Goal: Communication & Community: Answer question/provide support

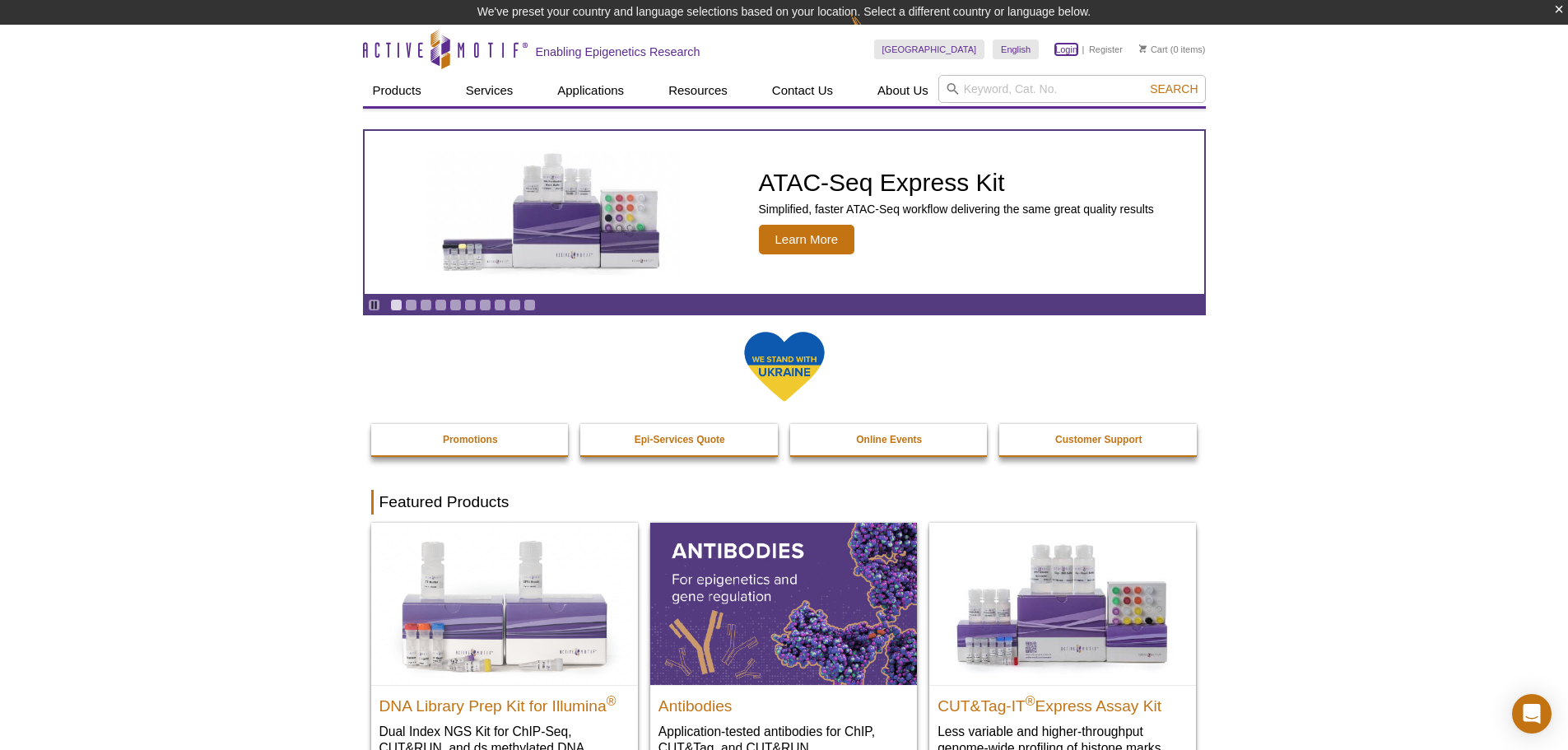
click at [1067, 49] on link "Login" at bounding box center [1066, 50] width 22 height 12
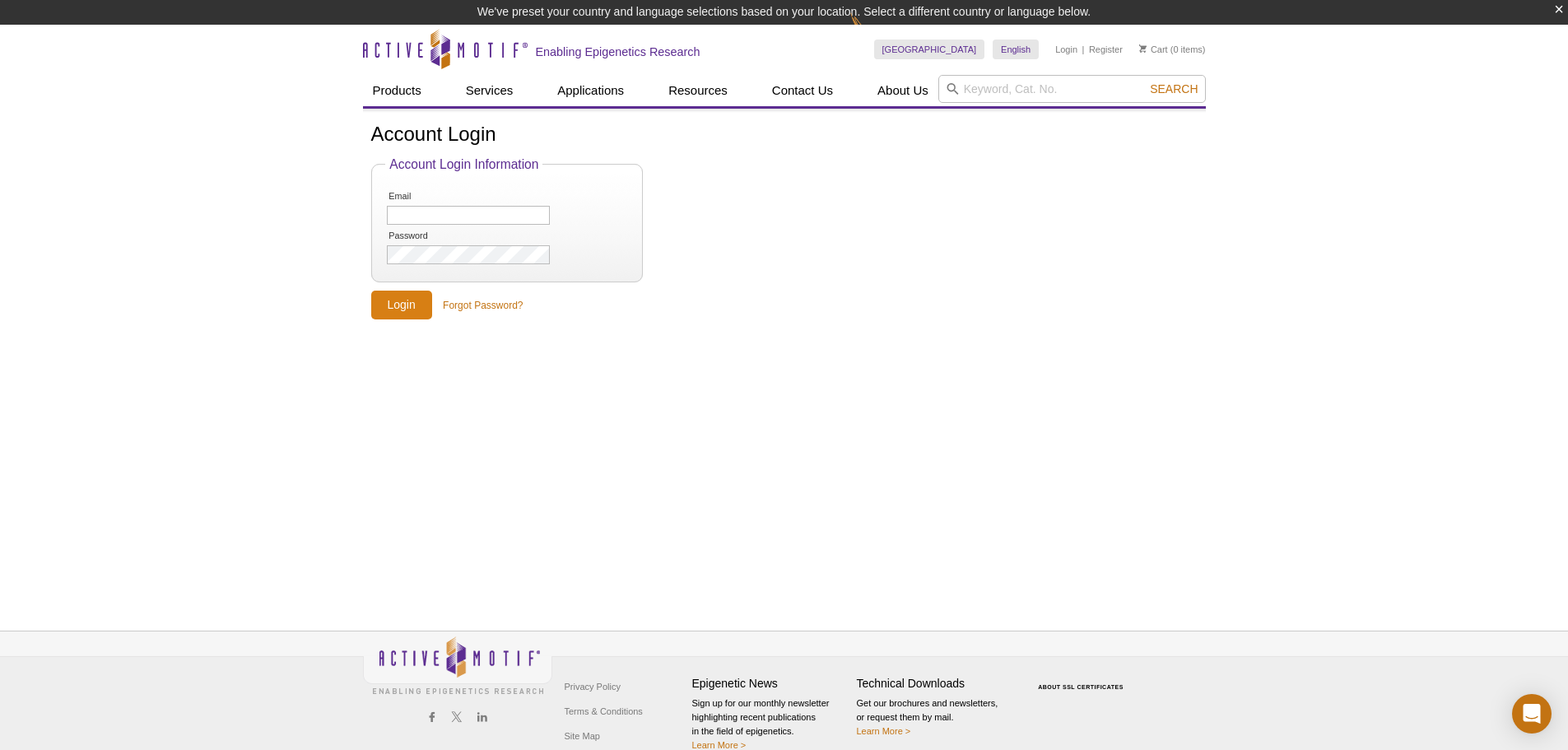
type input "[EMAIL_ADDRESS][DOMAIN_NAME]"
click at [404, 309] on input "Login" at bounding box center [402, 304] width 61 height 28
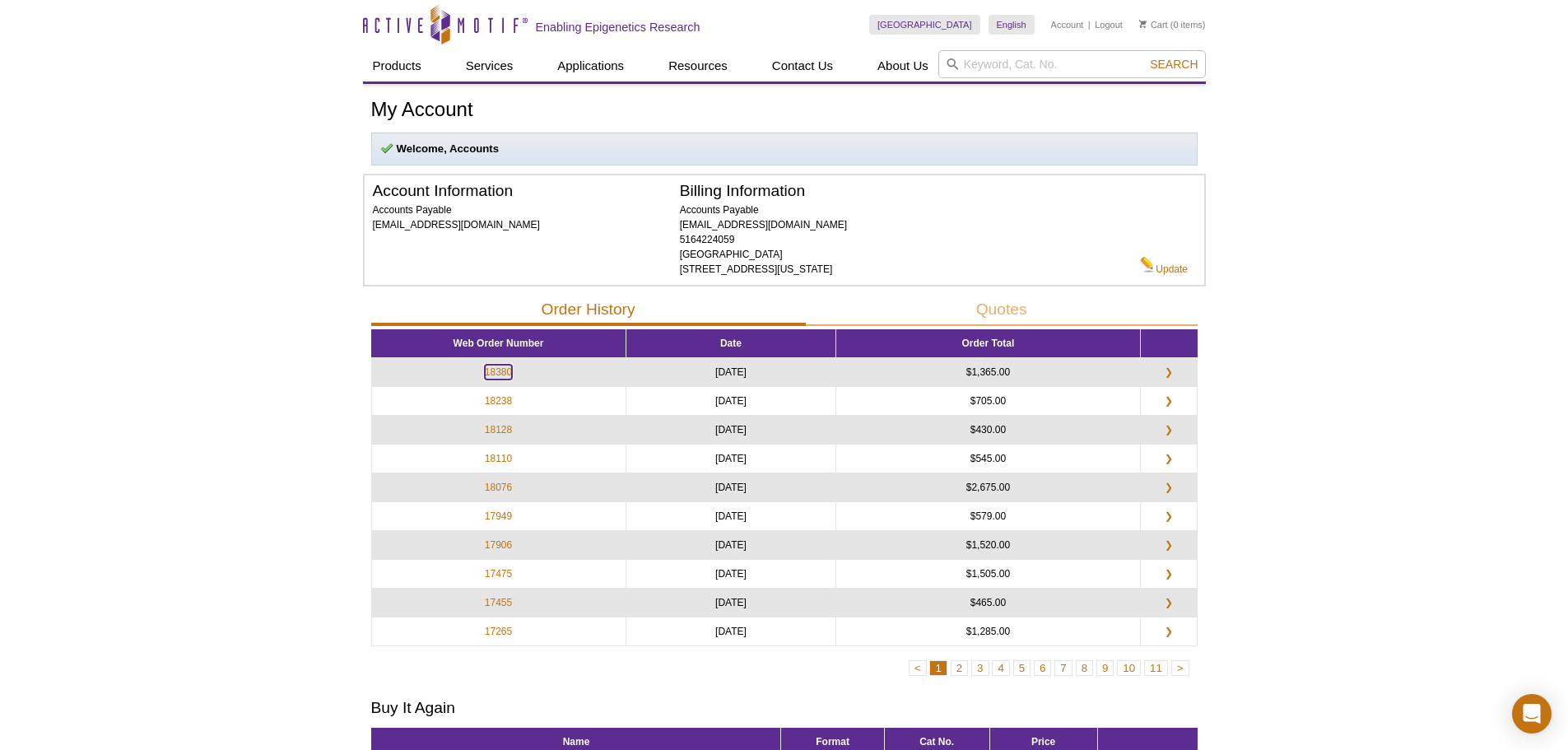
click at [504, 371] on link "18380" at bounding box center [499, 372] width 27 height 15
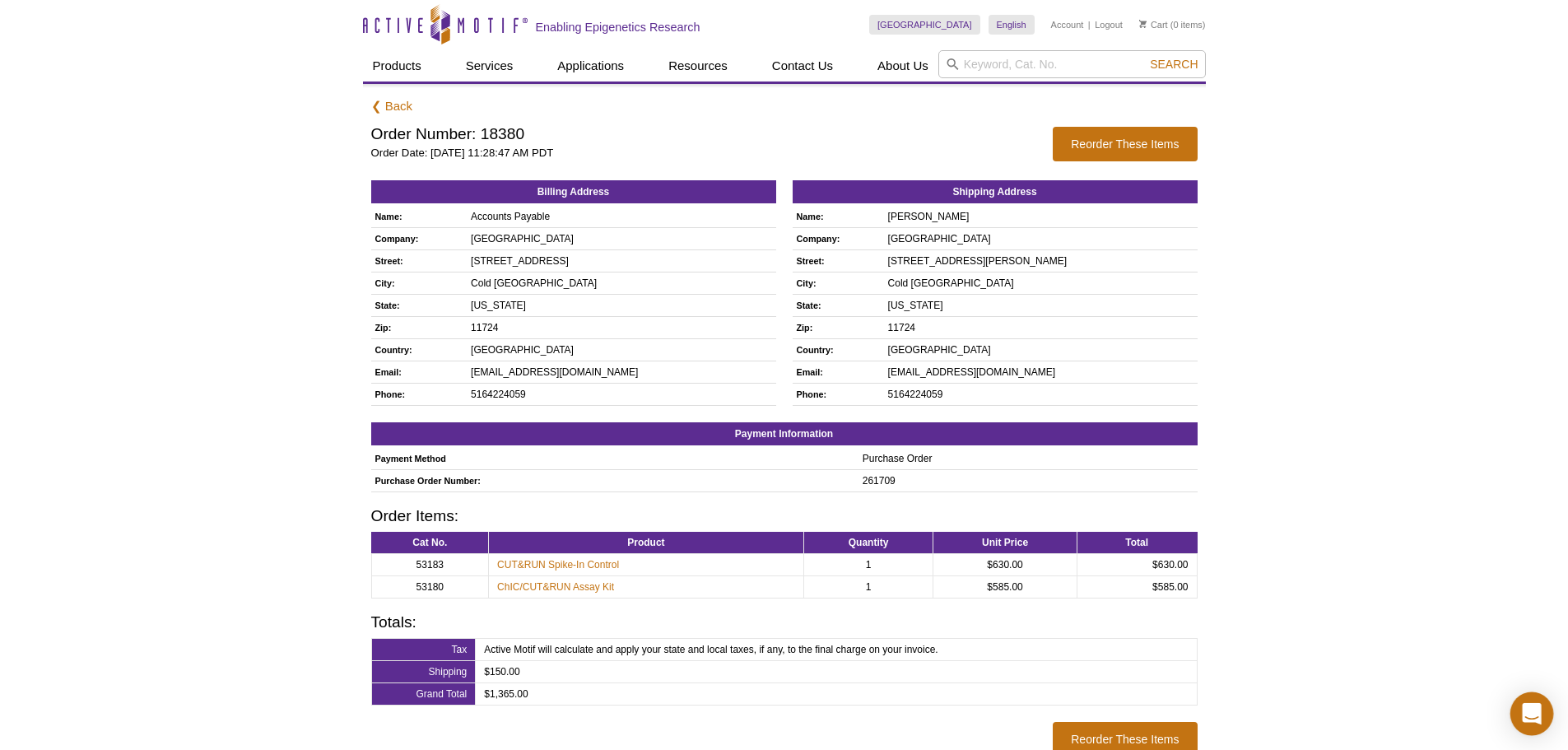
click at [1544, 715] on div "Open Intercom Messenger" at bounding box center [1532, 714] width 44 height 44
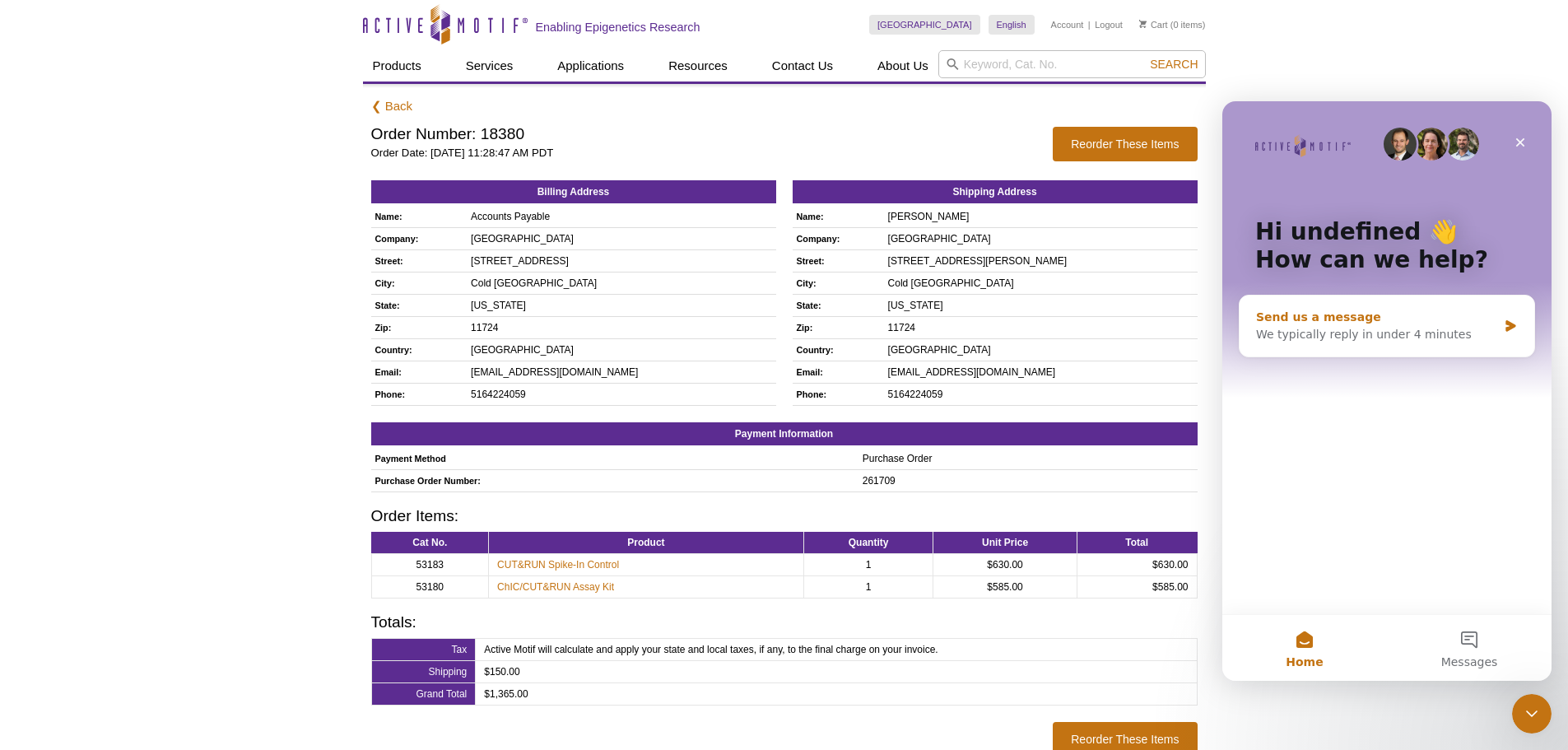
click at [1470, 332] on div "We typically reply in under 4 minutes" at bounding box center [1376, 334] width 241 height 18
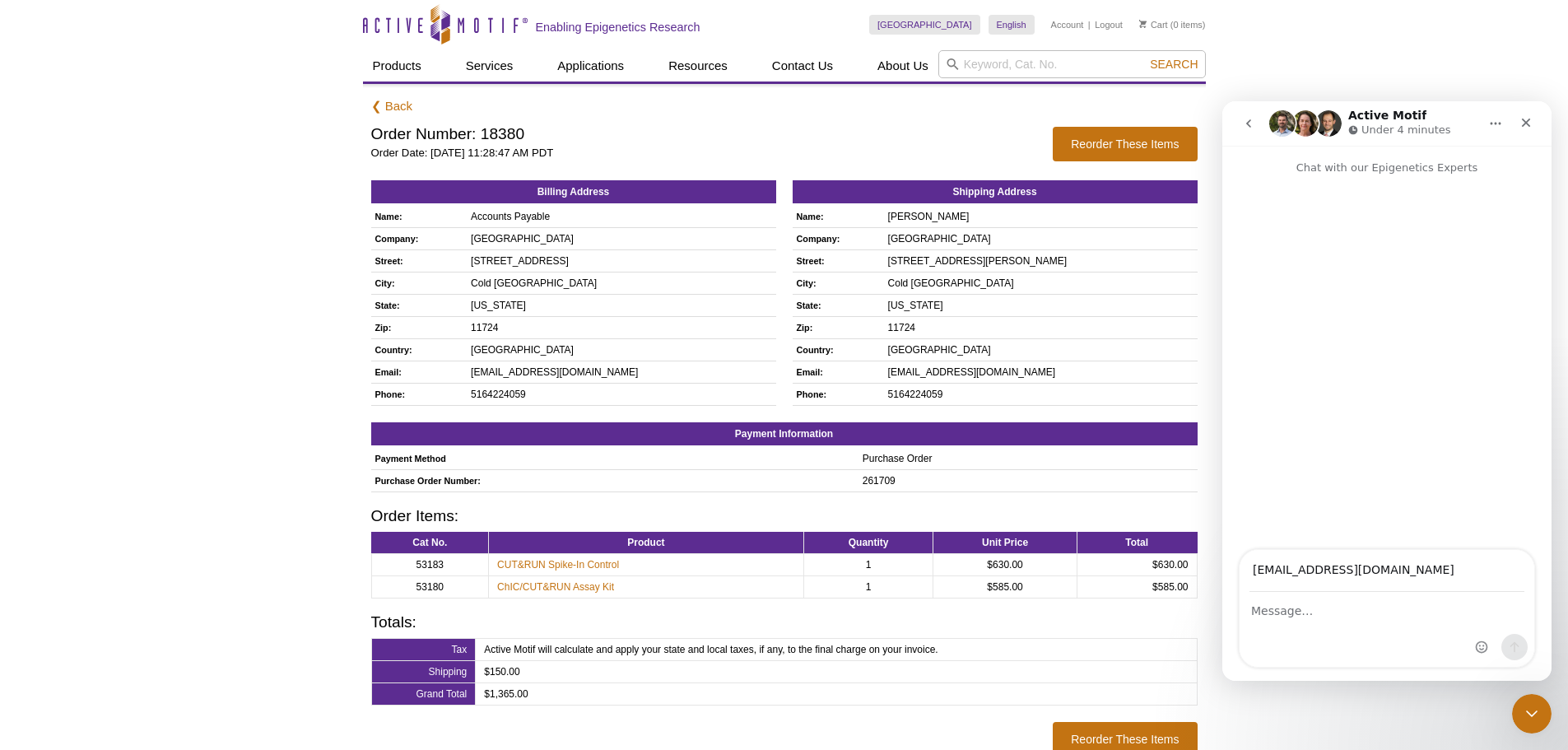
type input "[EMAIL_ADDRESS][DOMAIN_NAME]"
click at [1309, 613] on textarea "Message…" at bounding box center [1386, 606] width 294 height 28
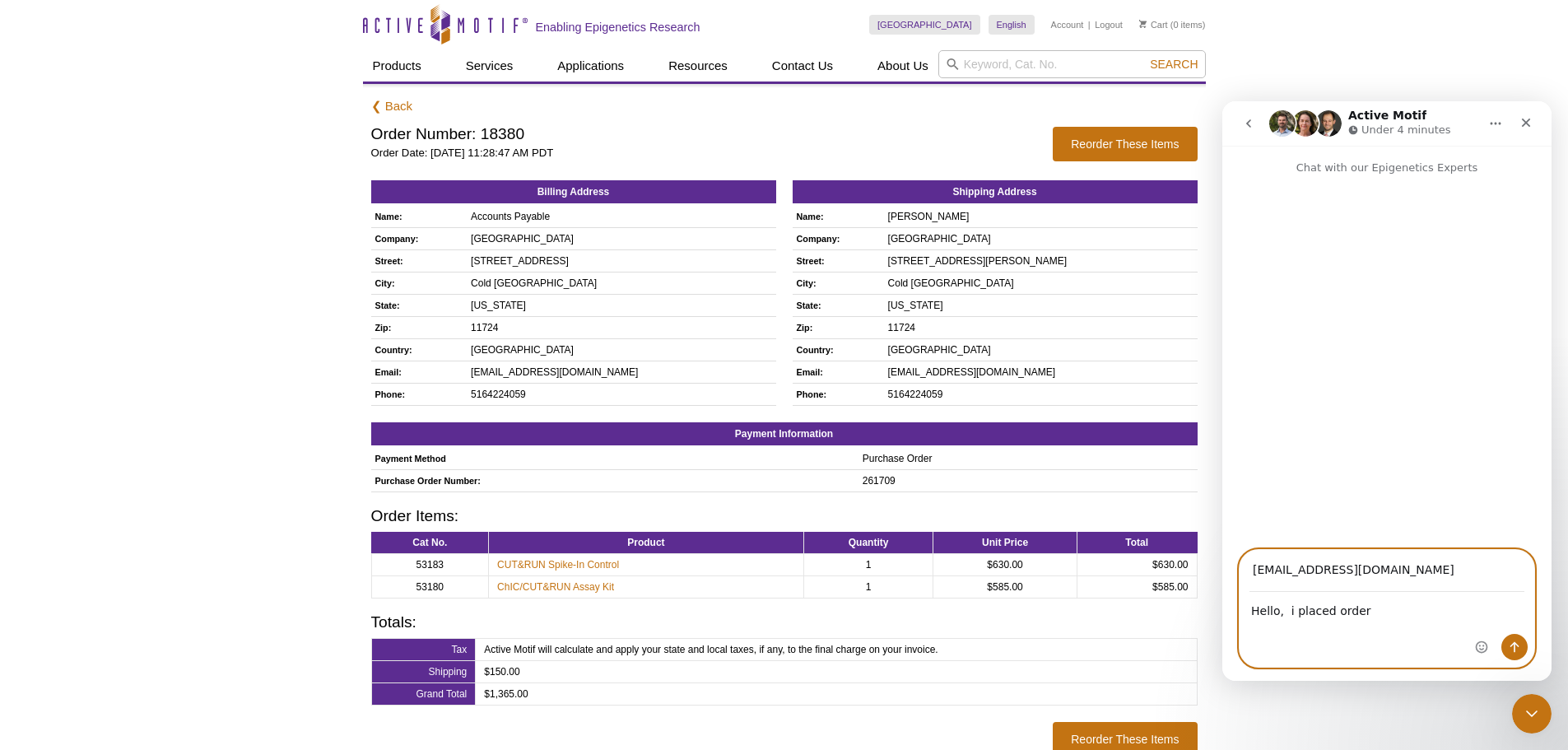
click at [1290, 611] on textarea "Hello, i placed order" at bounding box center [1386, 606] width 294 height 28
click at [1370, 607] on textarea "Hello, I placed order" at bounding box center [1386, 606] width 294 height 28
click at [1277, 627] on textarea "Hello, I placed order 18380 yesterday and I meant to note we are closed Monday …" at bounding box center [1386, 614] width 294 height 44
click at [1348, 625] on textarea "Hello, I placed order 18380 yesterday and I meant to note for shipping prposes …" at bounding box center [1386, 623] width 294 height 61
click at [1333, 642] on textarea "Hello, I placed order 18380 yesterday and I meant to note for shipping purposes…" at bounding box center [1386, 623] width 294 height 61
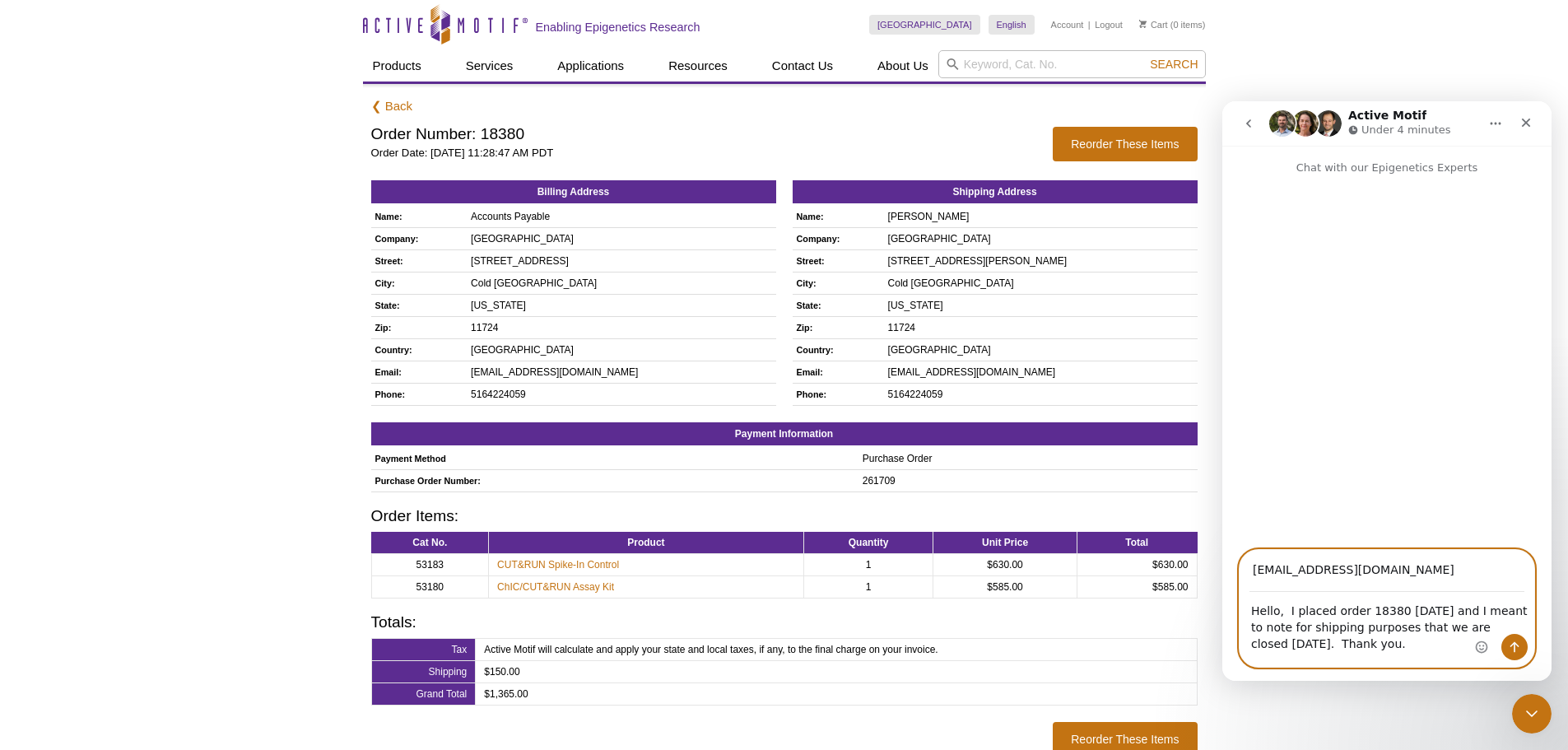
type textarea "Hello, I placed order 18380 yesterday and I meant to note for shipping purposes…"
click at [1515, 651] on icon "Send a message…" at bounding box center [1513, 646] width 13 height 13
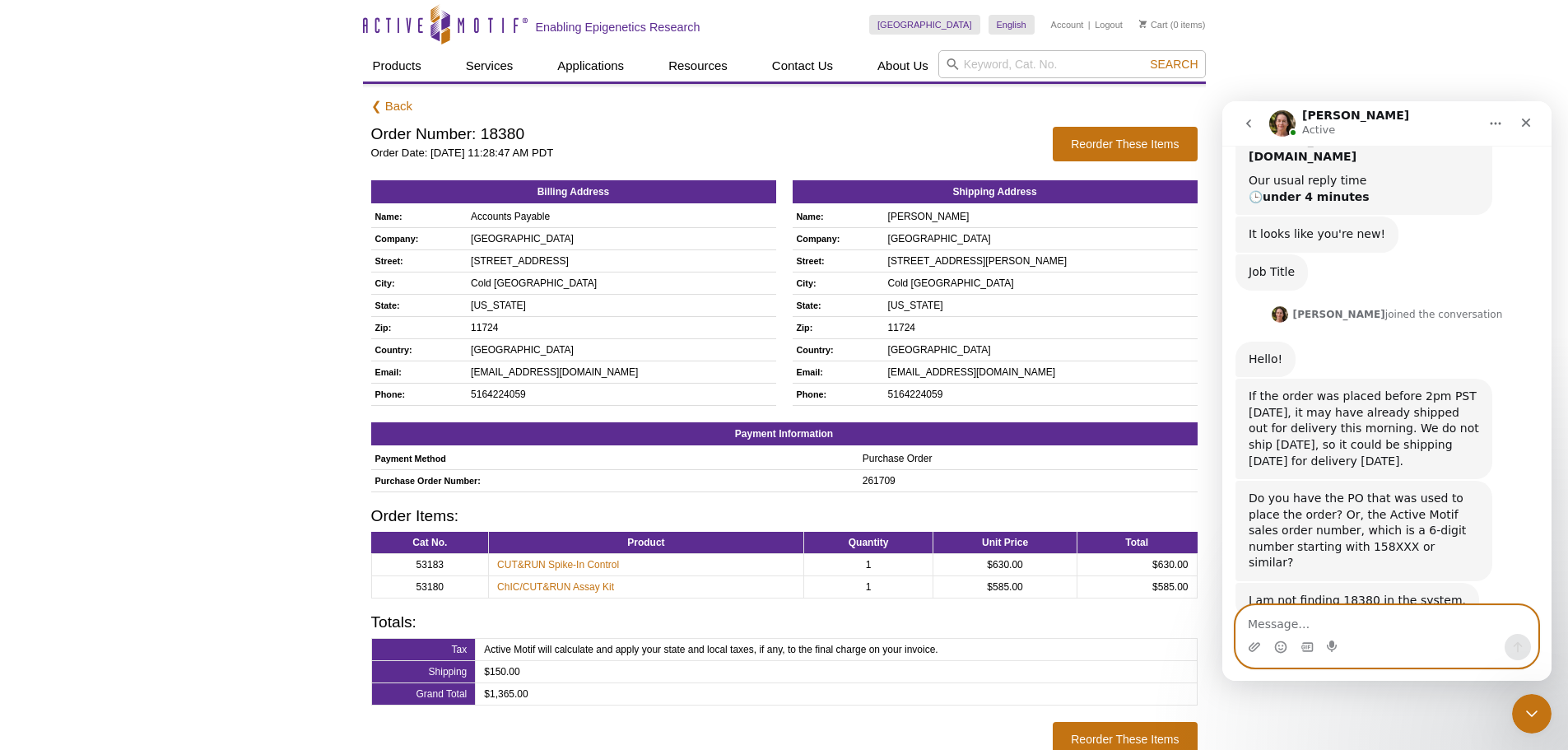
scroll to position [186, 0]
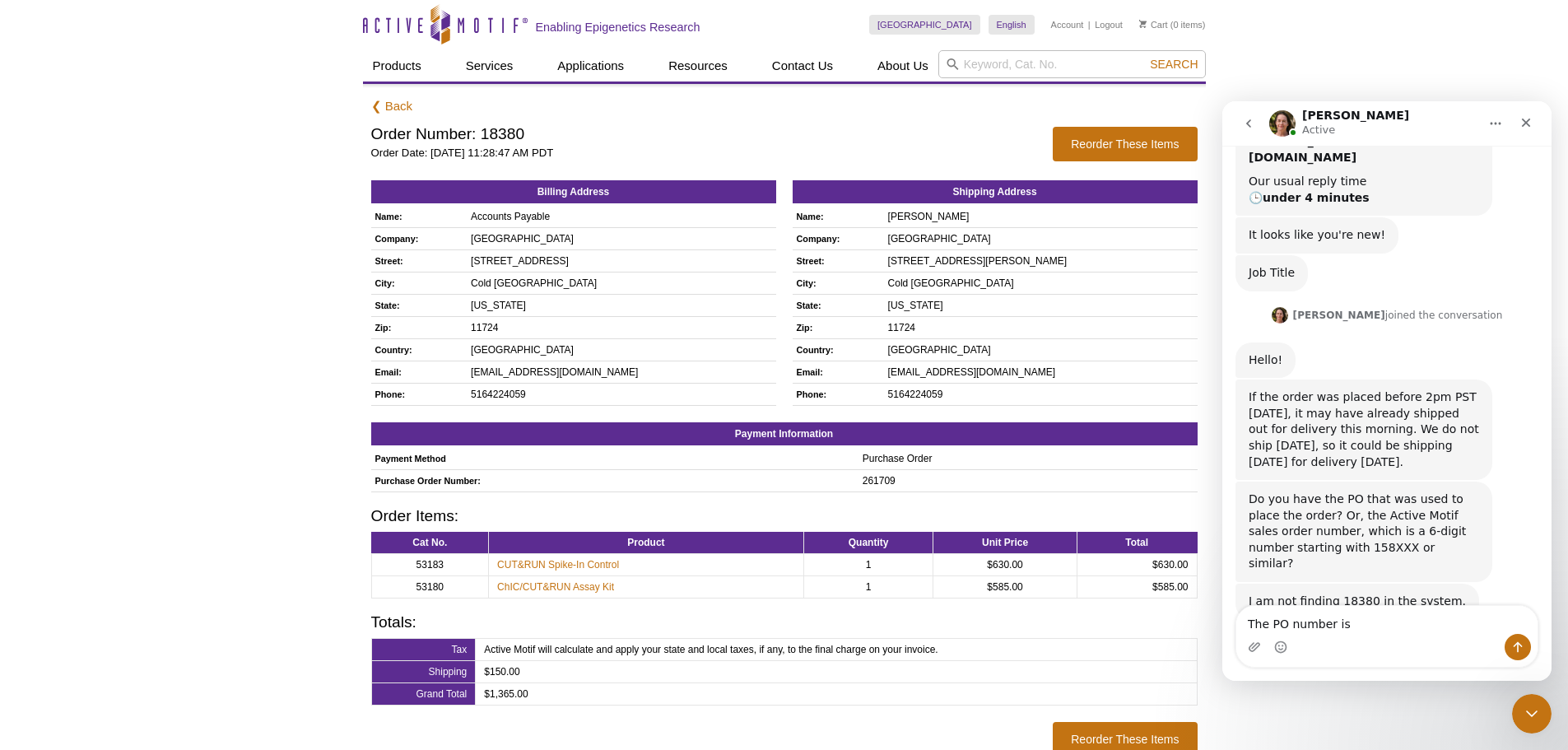
click at [145, 407] on div "Active Motif Logo Enabling Epigenetics Research 0 Search Skip to content Active…" at bounding box center [784, 478] width 1568 height 956
click at [1356, 628] on textarea "The PO number is" at bounding box center [1386, 620] width 301 height 28
type textarea "The PO number is 261709."
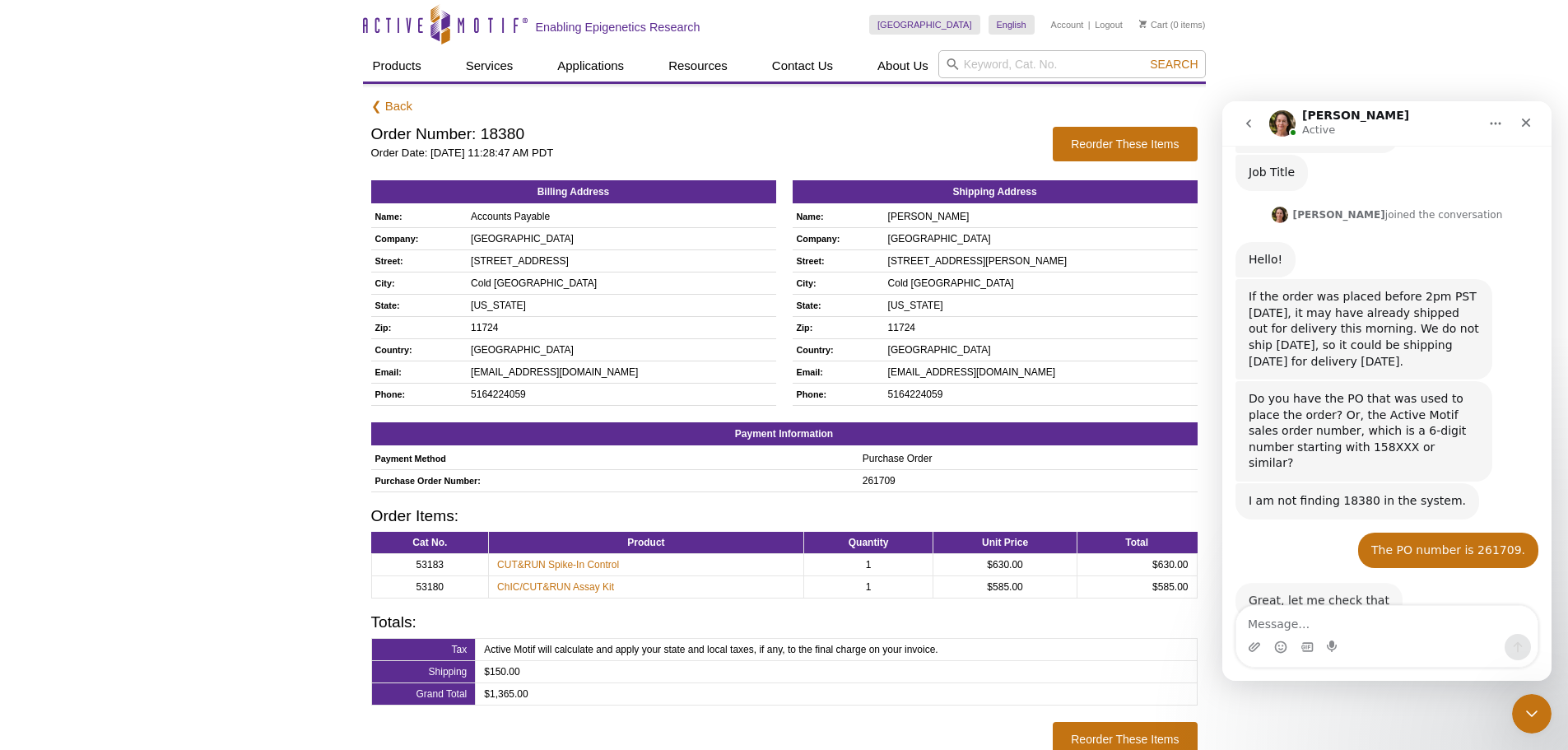
scroll to position [284, 0]
click at [1412, 644] on div "Intercom messenger" at bounding box center [1386, 646] width 301 height 26
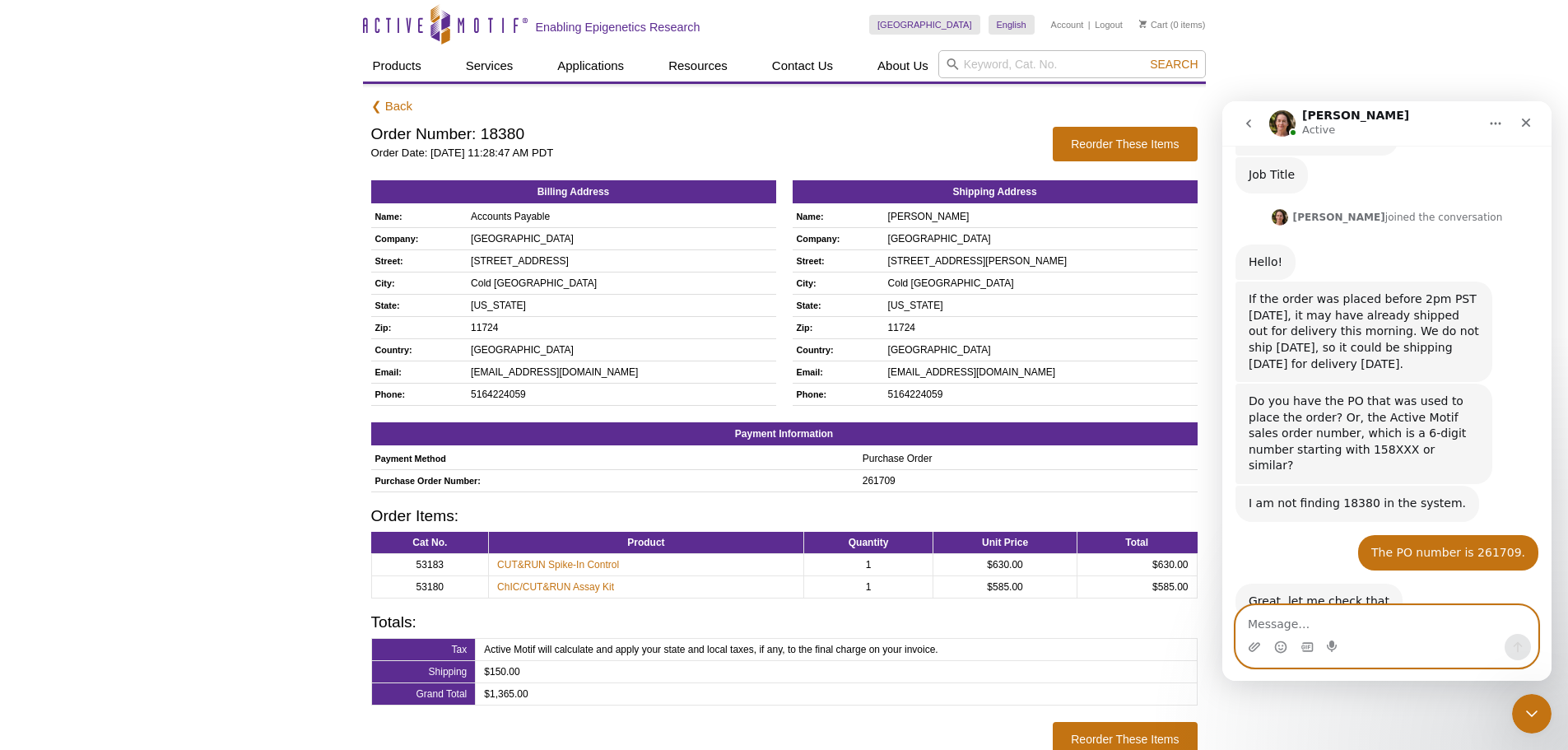
click at [1360, 627] on textarea "Message…" at bounding box center [1386, 620] width 301 height 28
type textarea "Thank you."
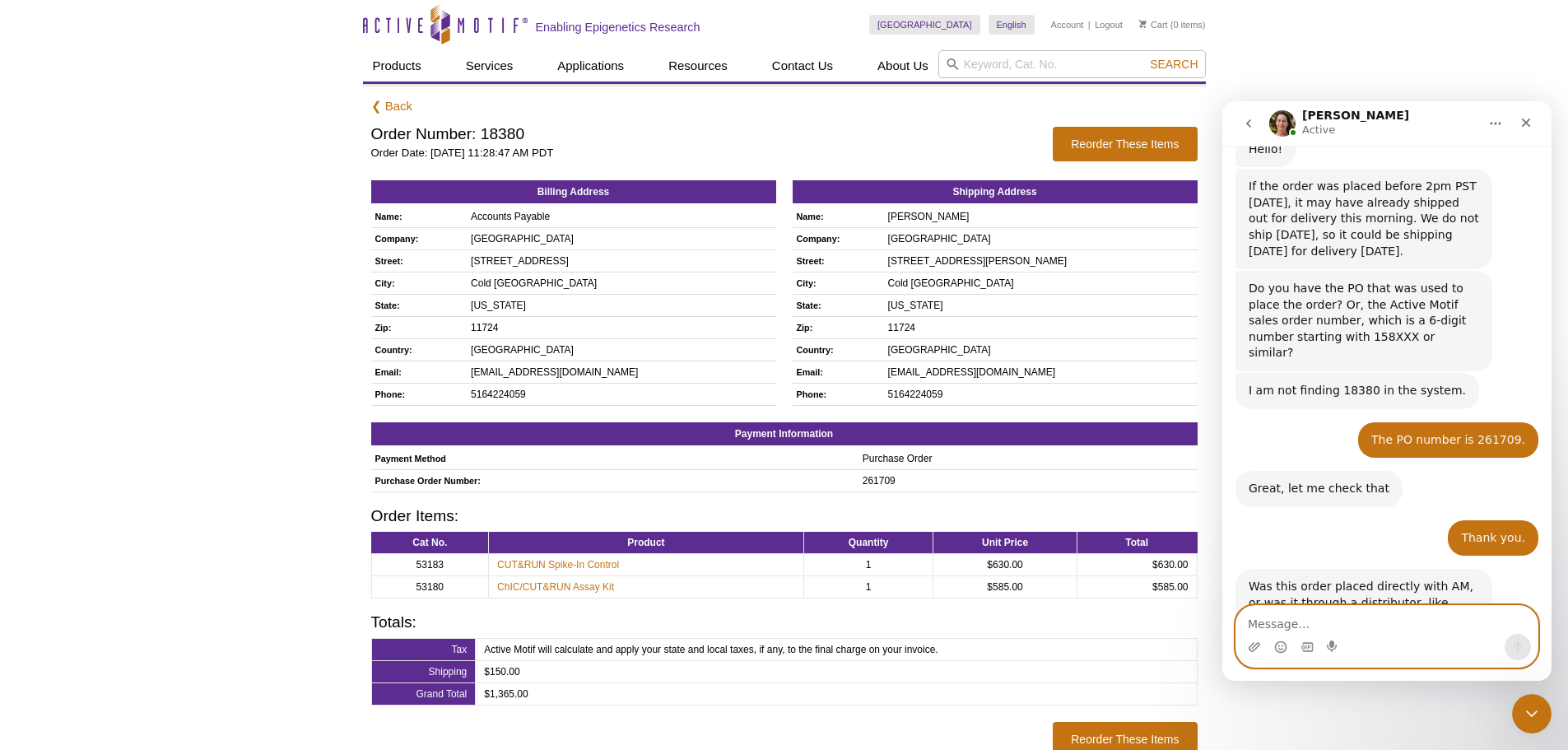
scroll to position [398, 0]
type textarea "Through AM"
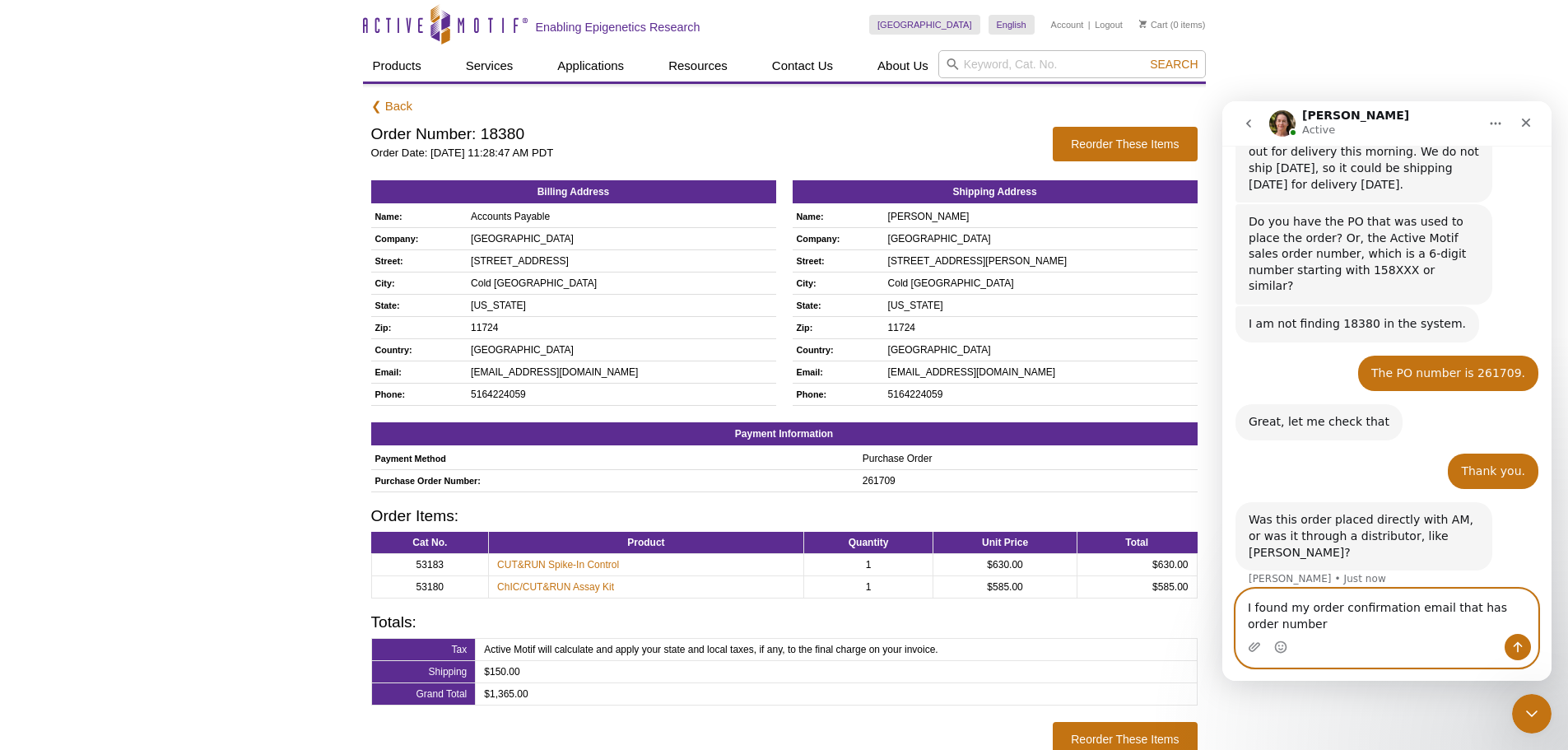
scroll to position [527, 0]
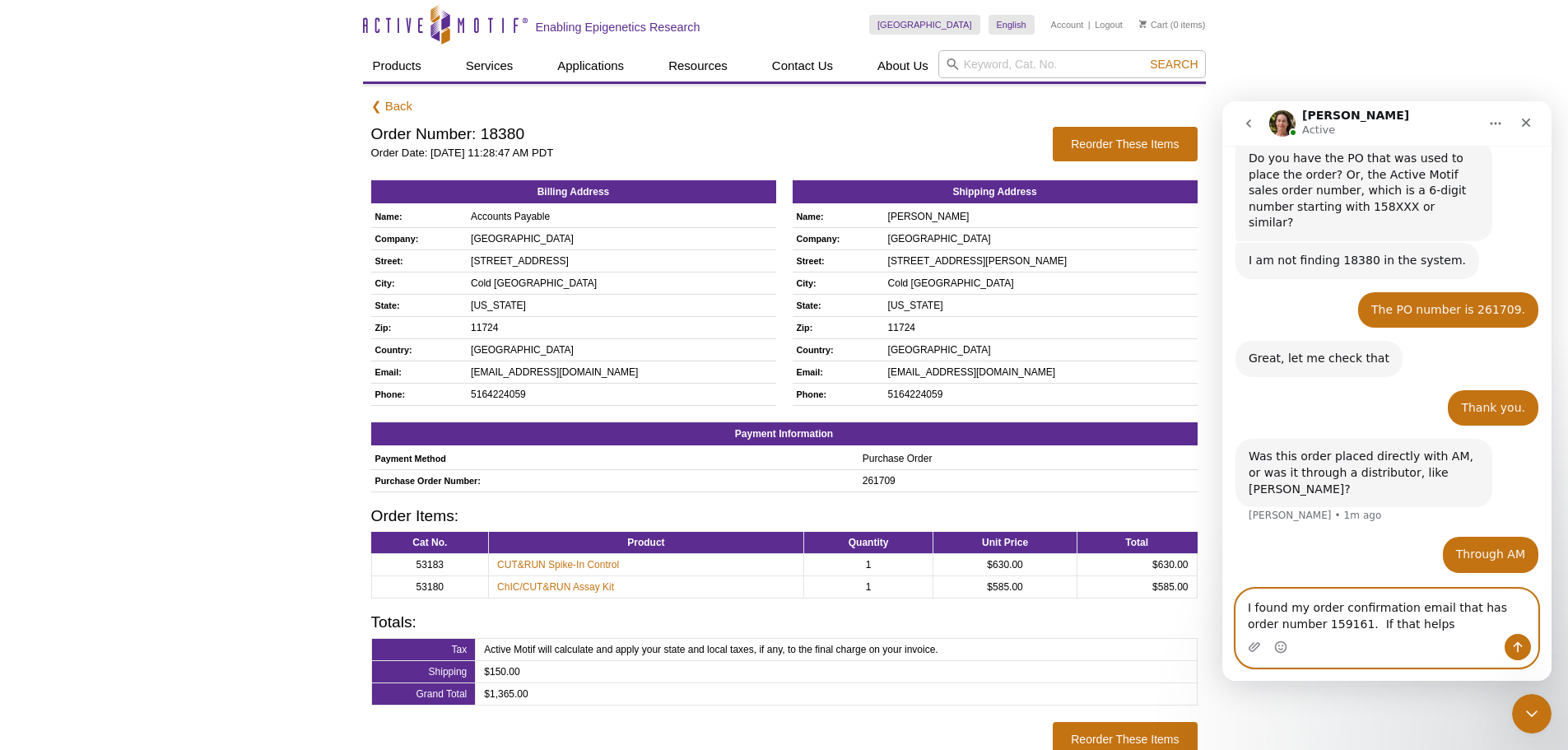
type textarea "I found my order confirmation email that has order number 159161. If that helps."
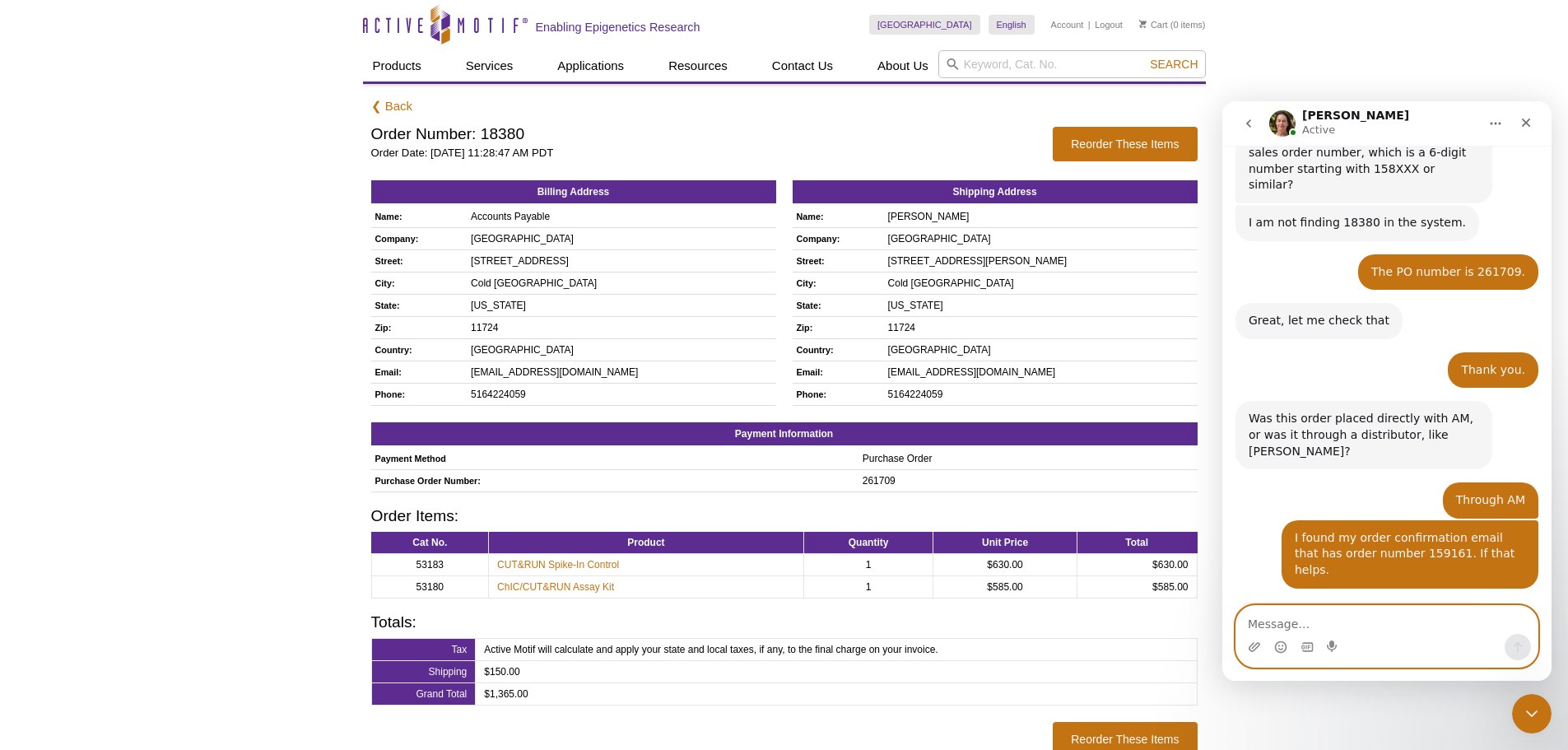
scroll to position [582, 0]
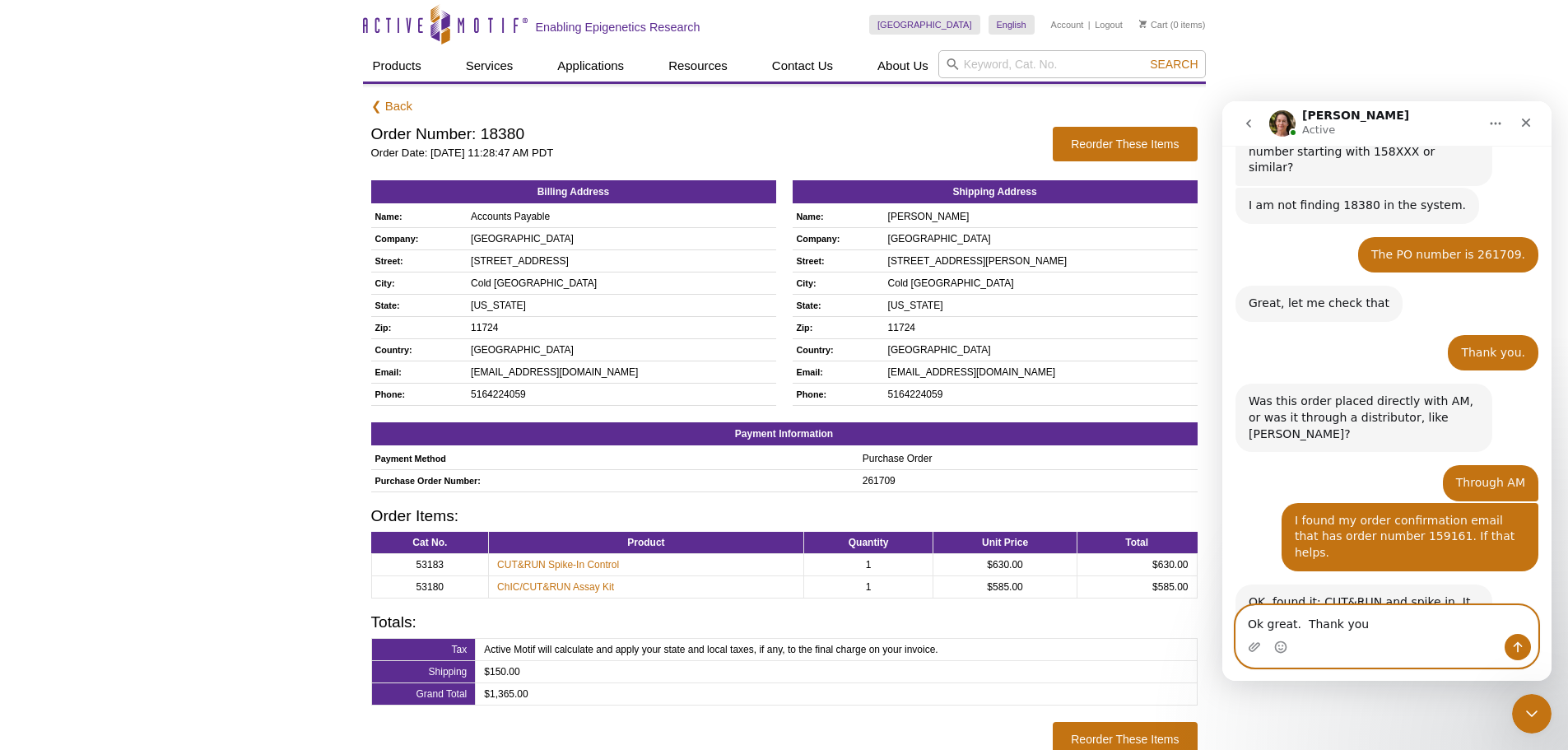
type textarea "Ok great. Thank you."
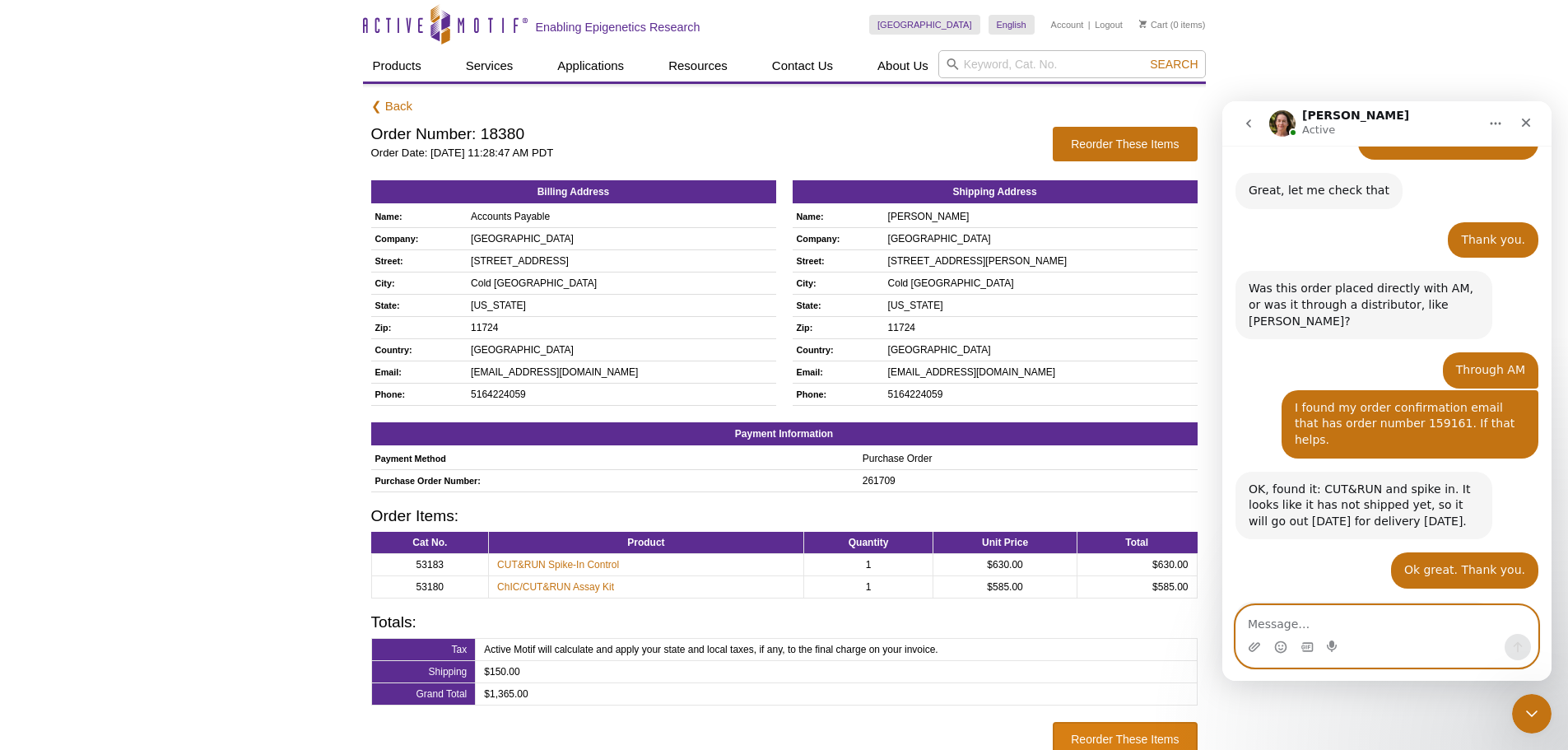
scroll to position [696, 0]
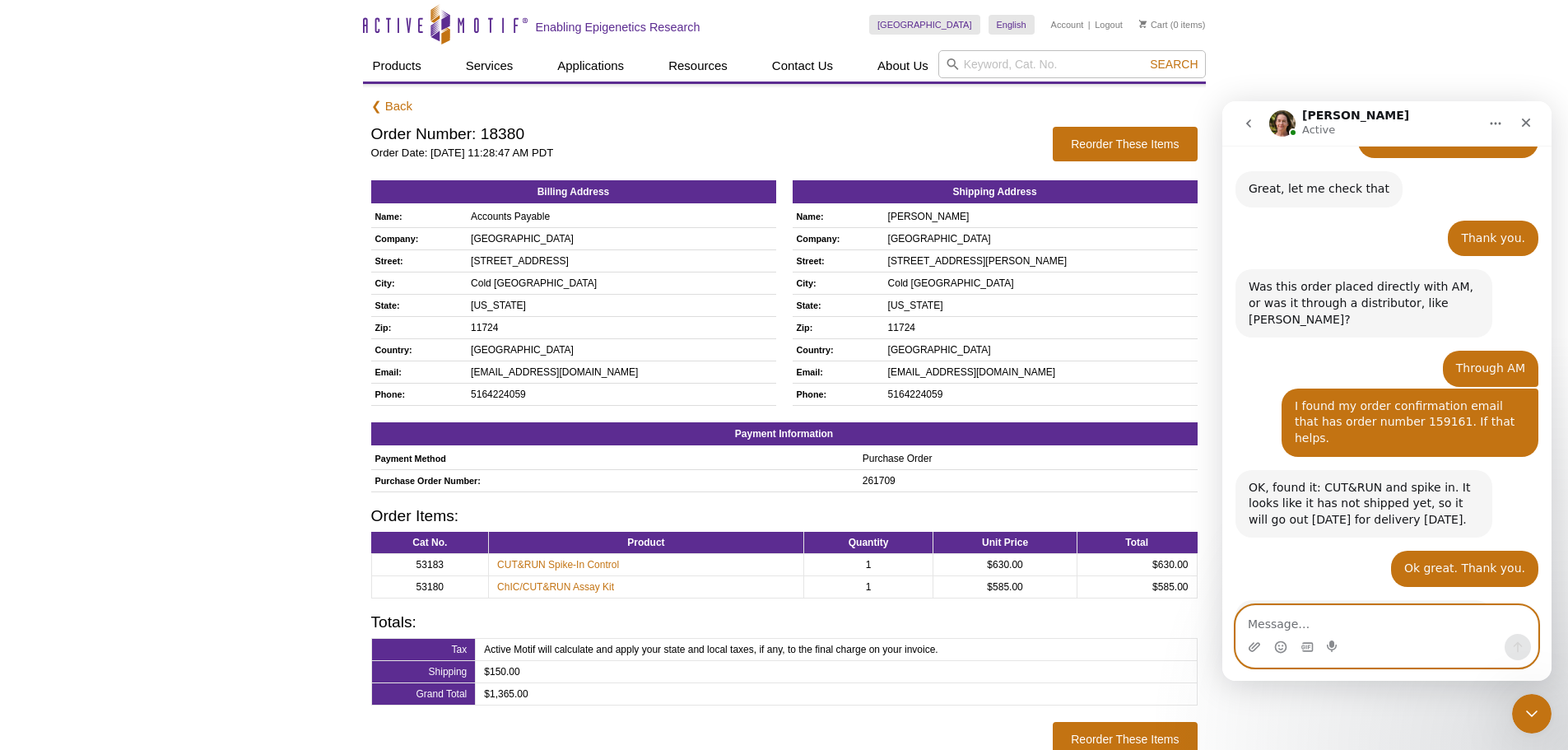
click at [1290, 620] on textarea "Message…" at bounding box center [1386, 620] width 301 height 28
type textarea "No that's it. Thank you again."
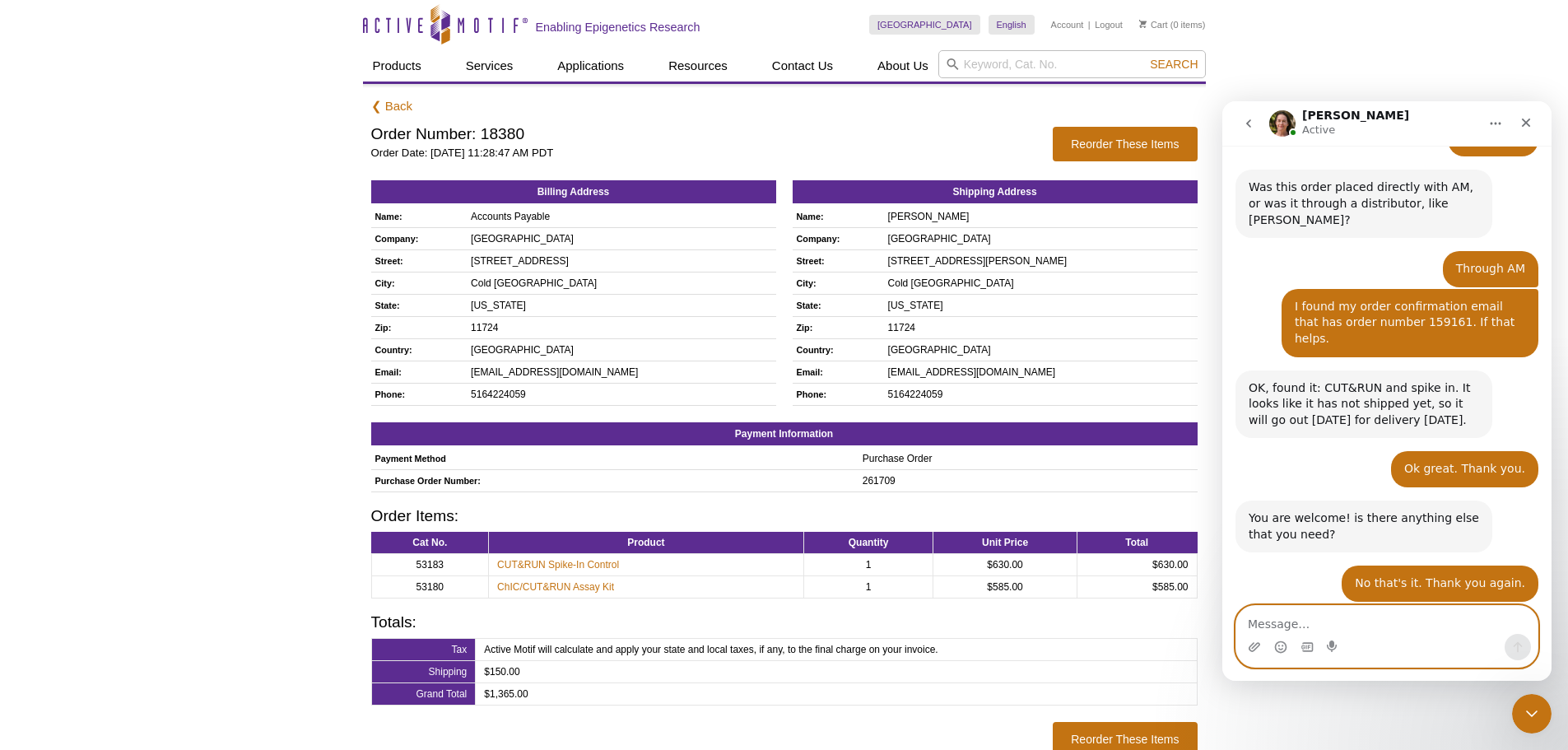
scroll to position [794, 0]
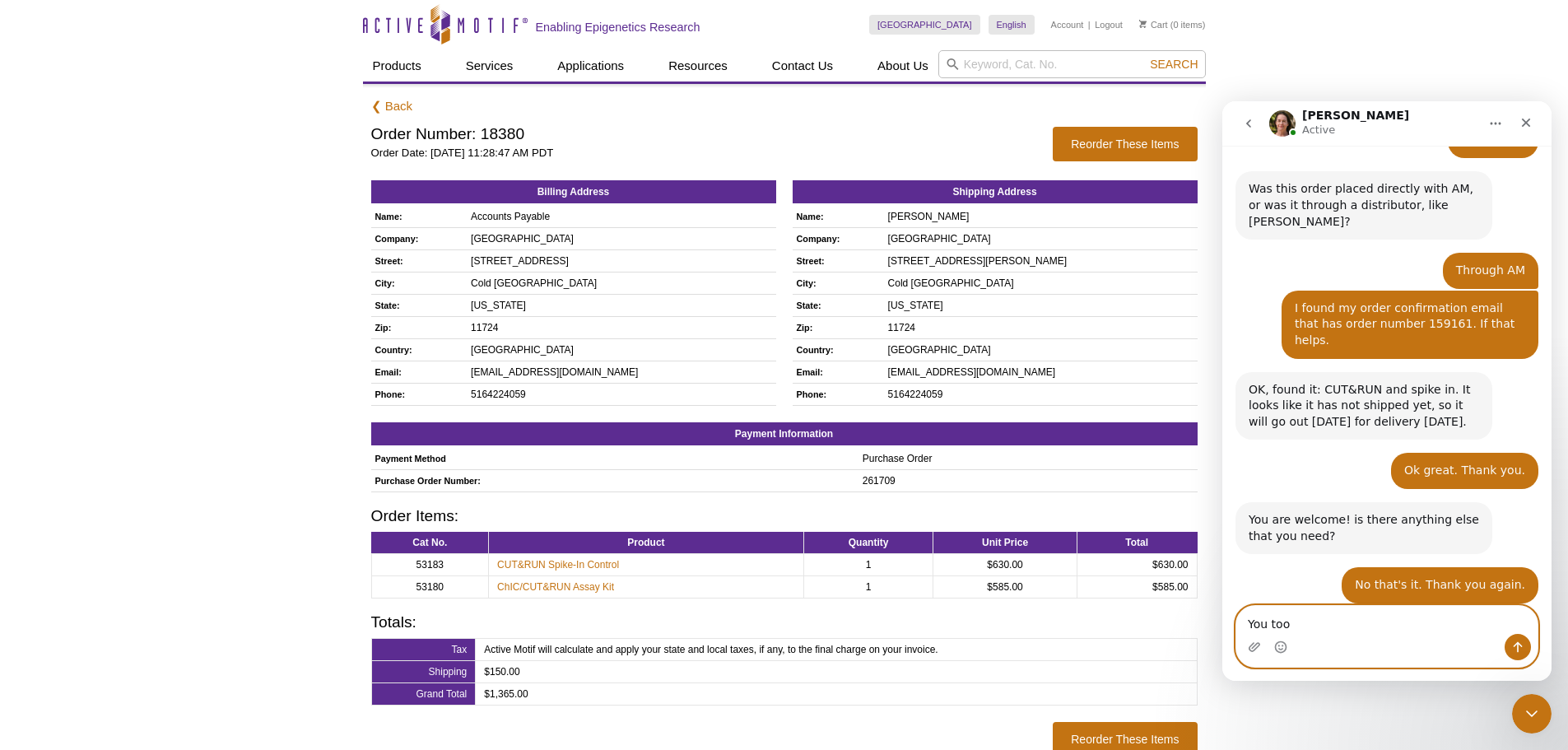
type textarea "You too!"
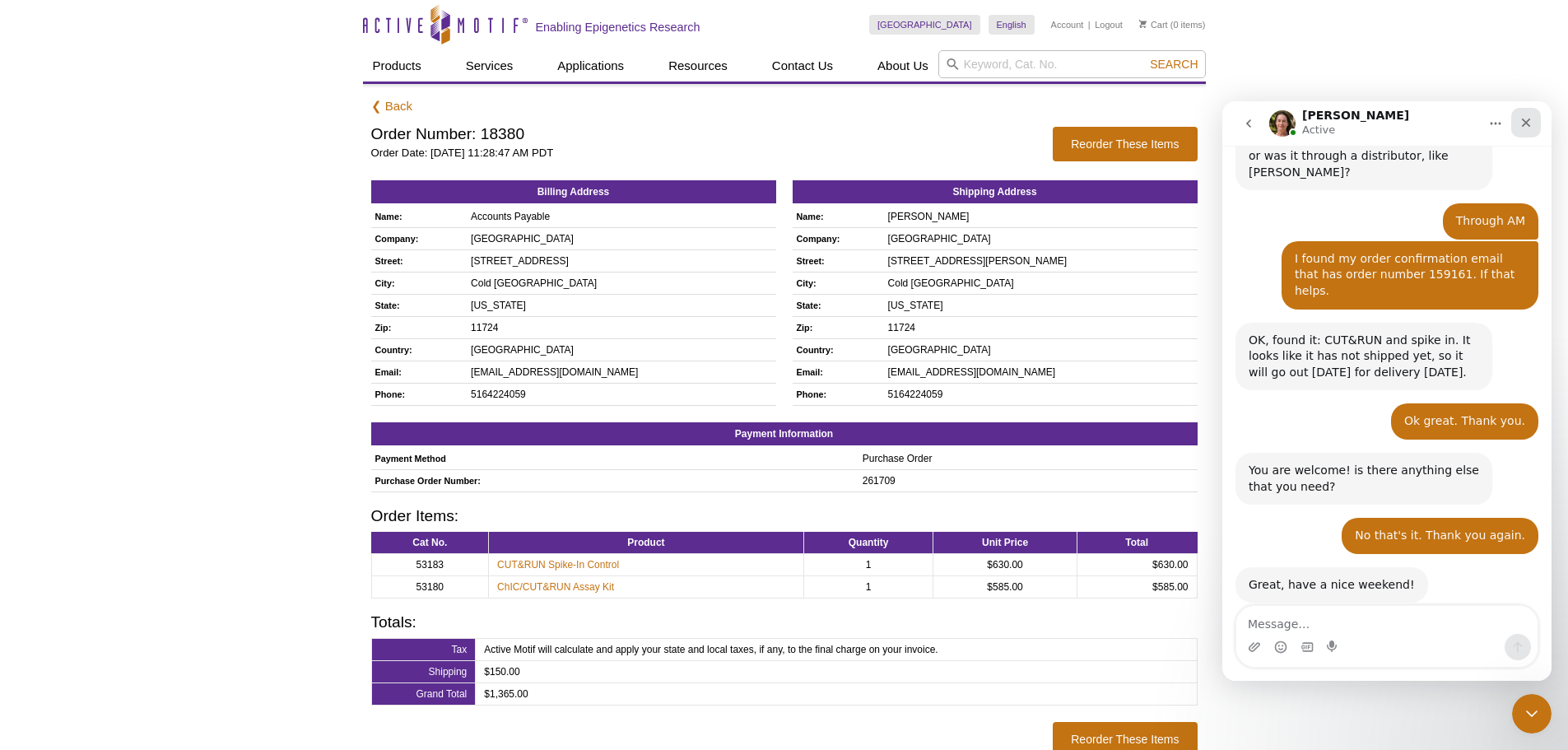
click at [1521, 122] on icon "Close" at bounding box center [1525, 122] width 13 height 13
